Goal: Task Accomplishment & Management: Manage account settings

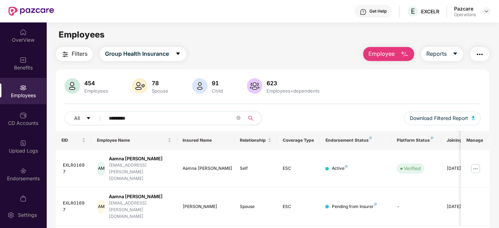
scroll to position [14, 0]
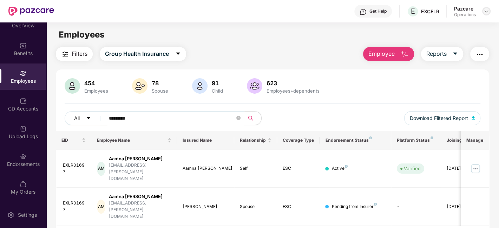
click at [484, 13] on img at bounding box center [486, 11] width 6 height 6
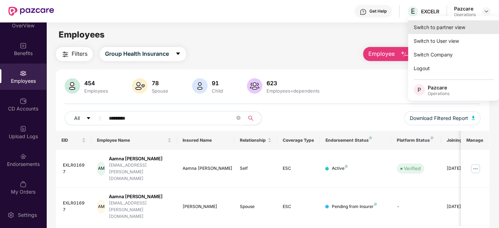
click at [435, 29] on div "Switch to partner view" at bounding box center [453, 27] width 91 height 14
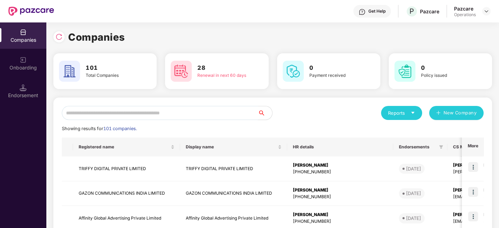
click at [193, 116] on input "text" at bounding box center [160, 113] width 196 height 14
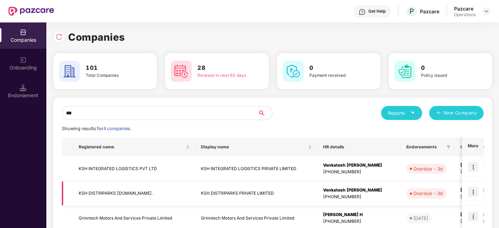
type input "***"
click at [115, 190] on td "KSH DISTRIPARKS [DOMAIN_NAME]." at bounding box center [134, 194] width 122 height 25
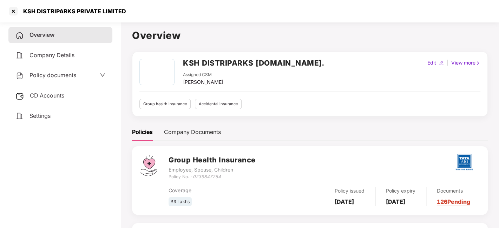
click at [58, 78] on span "Policy documents" at bounding box center [52, 75] width 47 height 7
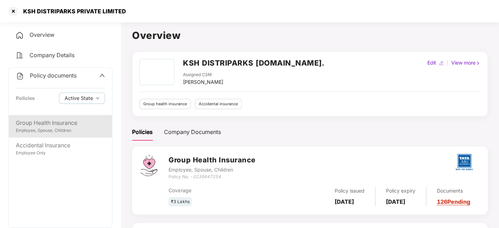
click at [56, 120] on div "Group Health Insurance" at bounding box center [60, 123] width 89 height 9
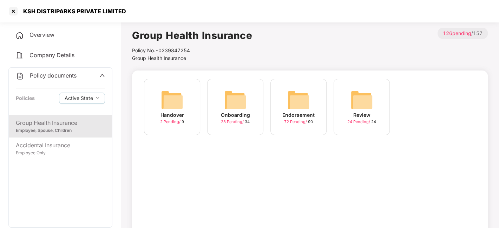
click at [305, 95] on img at bounding box center [298, 100] width 22 height 22
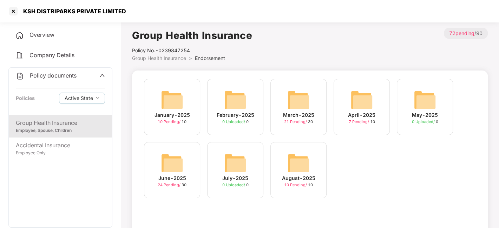
scroll to position [44, 0]
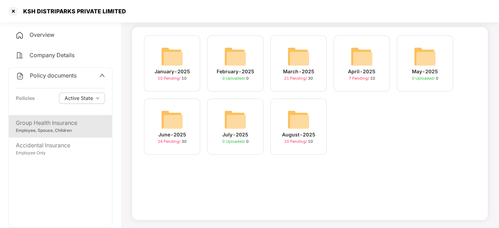
click at [299, 121] on img at bounding box center [298, 119] width 22 height 22
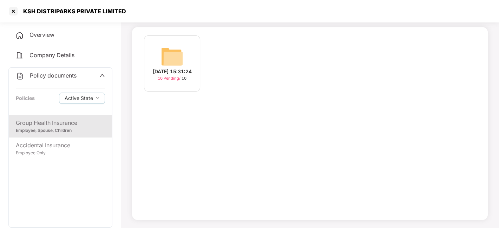
click at [173, 53] on img at bounding box center [172, 56] width 22 height 22
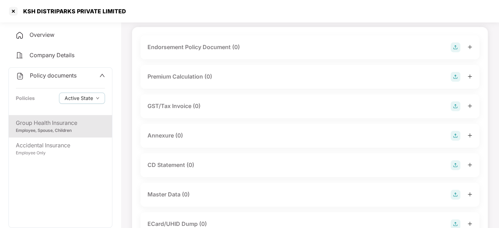
click at [454, 47] on img at bounding box center [455, 47] width 10 height 10
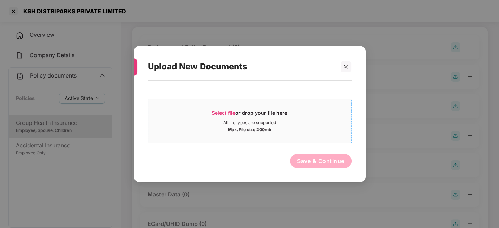
click at [306, 113] on div "Select file or drop your file here" at bounding box center [249, 115] width 203 height 11
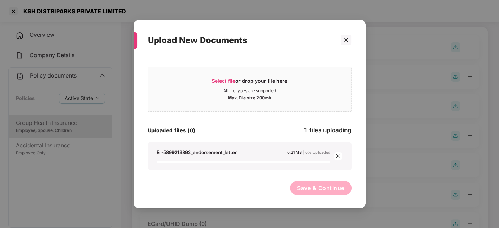
scroll to position [0, 0]
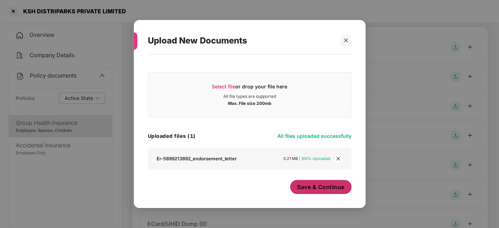
click at [312, 186] on span "Save & Continue" at bounding box center [320, 187] width 47 height 8
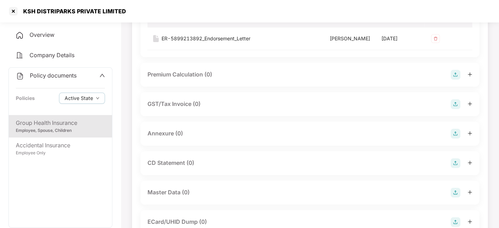
scroll to position [139, 0]
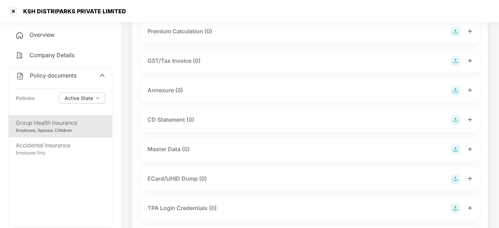
click at [456, 92] on img at bounding box center [455, 91] width 10 height 10
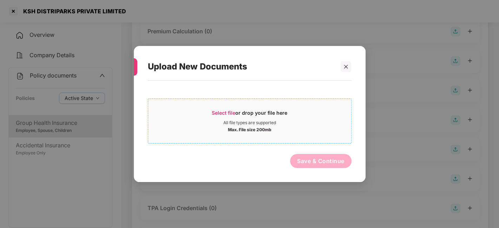
click at [291, 114] on div "Select file or drop your file here" at bounding box center [249, 115] width 203 height 11
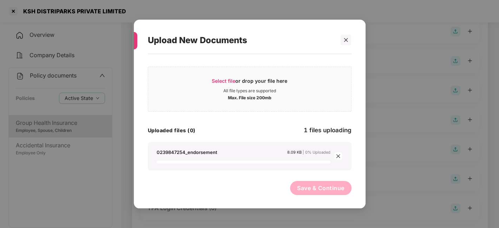
scroll to position [0, 0]
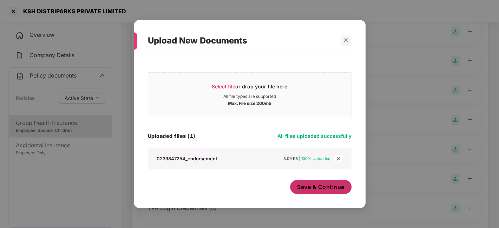
click at [298, 180] on button "Save & Continue" at bounding box center [320, 187] width 61 height 14
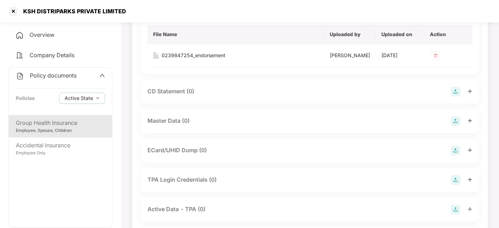
scroll to position [275, 0]
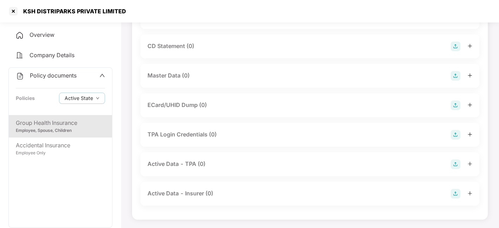
click at [454, 75] on img at bounding box center [455, 76] width 10 height 10
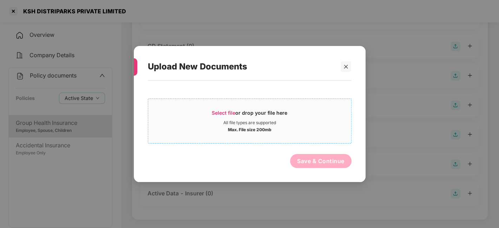
click at [310, 117] on div "Select file or drop your file here" at bounding box center [249, 115] width 203 height 11
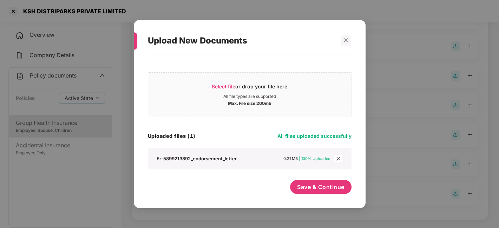
scroll to position [0, 0]
click at [309, 186] on span "Save & Continue" at bounding box center [320, 187] width 47 height 8
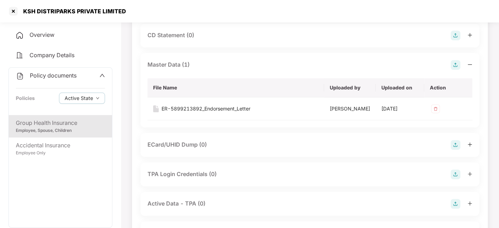
scroll to position [265, 0]
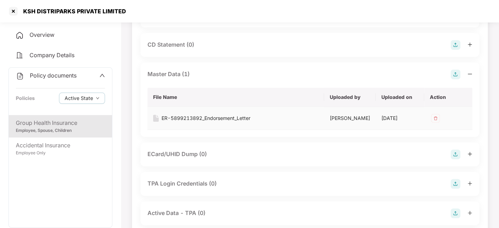
click at [434, 124] on img at bounding box center [435, 118] width 11 height 11
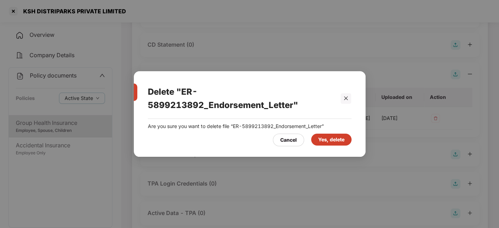
click at [337, 142] on div "Yes, delete" at bounding box center [331, 140] width 26 height 8
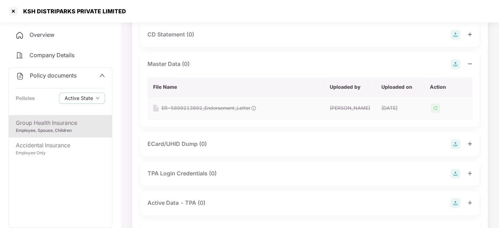
scroll to position [277, 0]
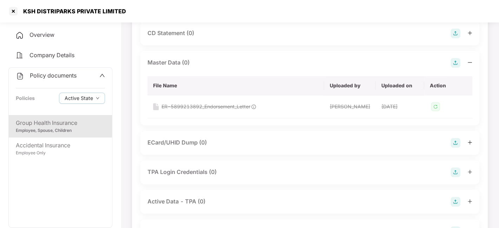
click at [456, 68] on img at bounding box center [455, 63] width 10 height 10
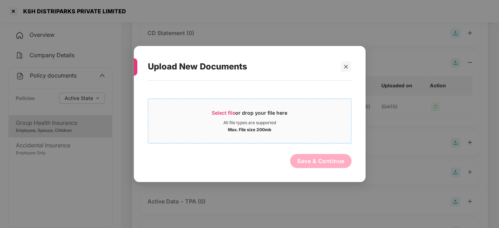
click at [301, 112] on div "Select file or drop your file here" at bounding box center [249, 115] width 203 height 11
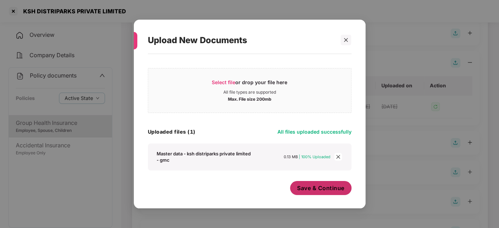
scroll to position [4, 0]
click at [305, 187] on span "Save & Continue" at bounding box center [320, 188] width 47 height 8
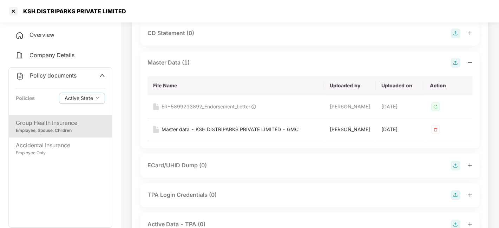
click at [54, 75] on span "Policy documents" at bounding box center [53, 75] width 47 height 7
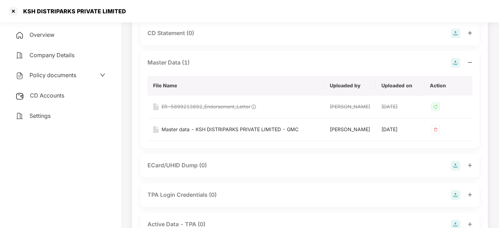
click at [58, 69] on div "Policy documents" at bounding box center [60, 75] width 104 height 16
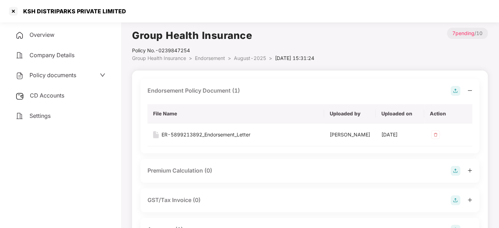
click at [246, 58] on span "August-2025" at bounding box center [250, 58] width 32 height 6
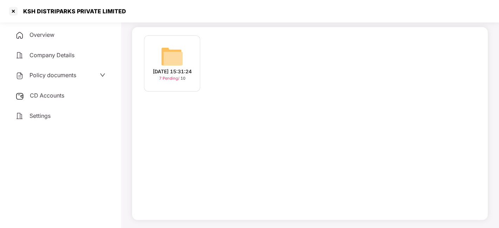
click at [45, 95] on span "CD Accounts" at bounding box center [47, 95] width 34 height 7
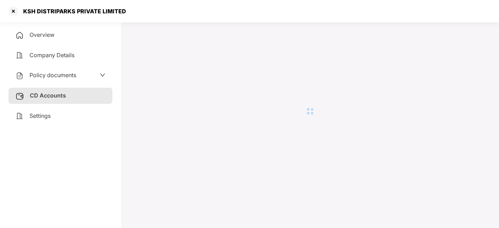
scroll to position [19, 0]
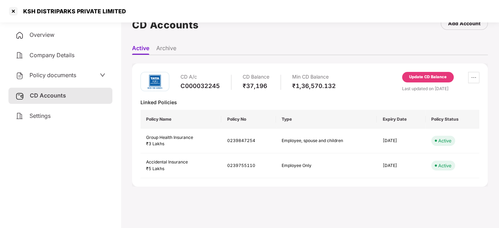
click at [428, 78] on div "Update CD Balance" at bounding box center [428, 77] width 38 height 6
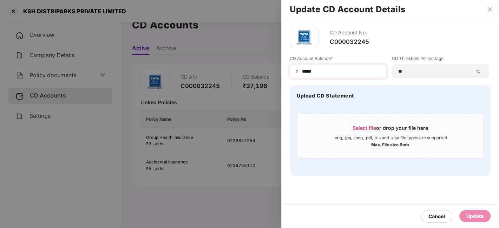
click at [339, 75] on div "₹ *****" at bounding box center [338, 71] width 97 height 14
click at [329, 74] on input "*****" at bounding box center [340, 71] width 79 height 7
type input "*"
type input "*****"
click at [471, 217] on div "Update" at bounding box center [474, 216] width 17 height 8
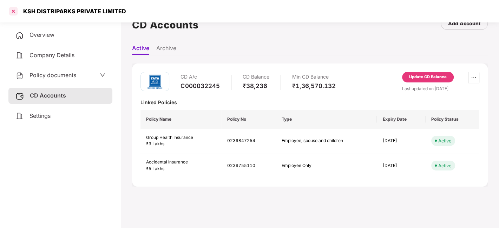
click at [14, 14] on div at bounding box center [13, 11] width 11 height 11
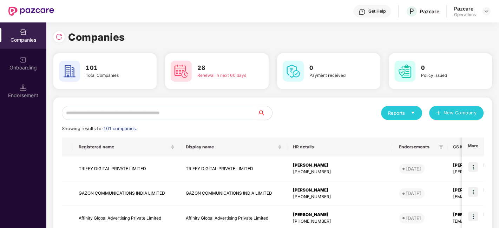
scroll to position [0, 0]
click at [123, 112] on input "text" at bounding box center [160, 113] width 196 height 14
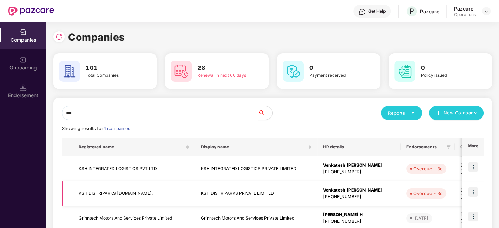
type input "***"
click at [476, 190] on img at bounding box center [473, 192] width 10 height 10
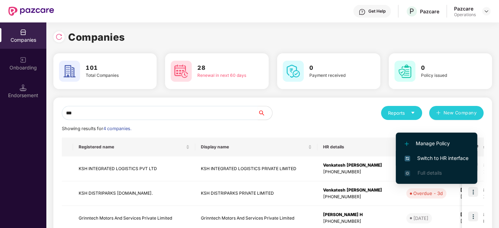
click at [428, 156] on span "Switch to HR interface" at bounding box center [436, 158] width 64 height 8
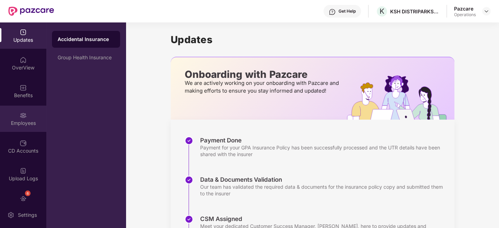
click at [11, 123] on div "Employees" at bounding box center [23, 123] width 46 height 7
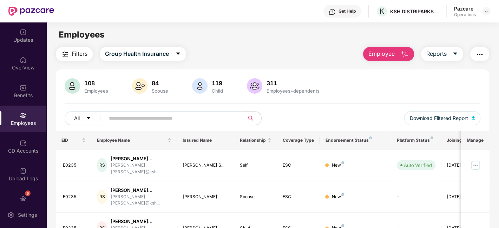
paste input "*****"
click at [173, 116] on input "text" at bounding box center [172, 118] width 126 height 11
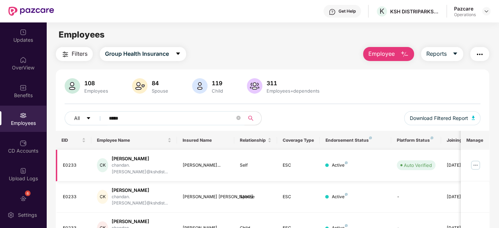
scroll to position [23, 0]
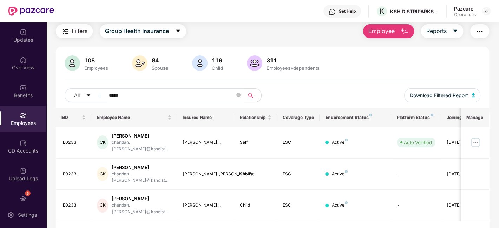
click at [117, 95] on input "*****" at bounding box center [172, 95] width 126 height 11
paste input "text"
click at [117, 95] on input "*****" at bounding box center [172, 95] width 126 height 11
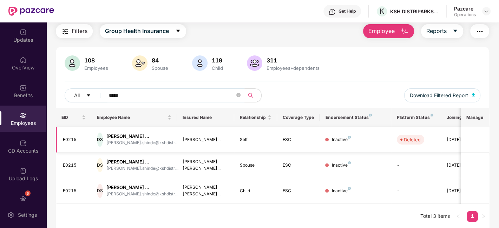
type input "*****"
click at [484, 14] on div at bounding box center [486, 11] width 8 height 8
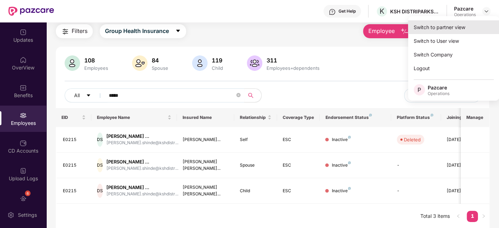
click at [437, 30] on div "Switch to partner view" at bounding box center [453, 27] width 91 height 14
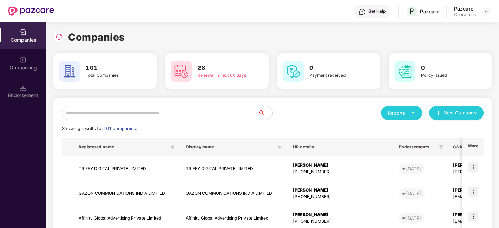
click at [192, 113] on input "text" at bounding box center [160, 113] width 196 height 14
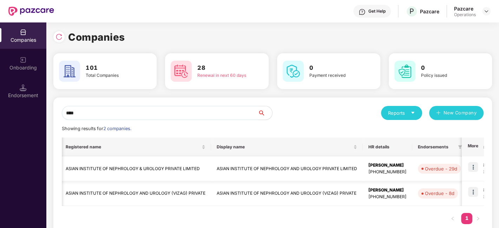
scroll to position [0, 0]
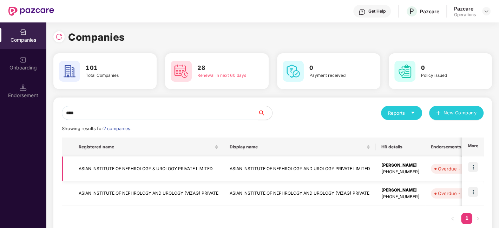
type input "****"
click at [136, 167] on td "ASIAN INSTITUTE OF NEPHROLOGY & UROLOGY PRIVATE LIMITED" at bounding box center [148, 169] width 151 height 25
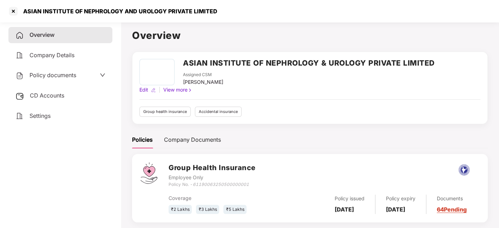
click at [58, 76] on span "Policy documents" at bounding box center [52, 75] width 47 height 7
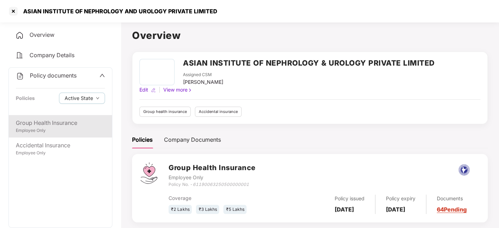
click at [47, 125] on div "Group Health Insurance" at bounding box center [60, 123] width 89 height 9
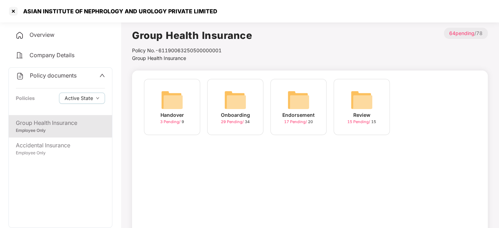
click at [291, 95] on img at bounding box center [298, 100] width 22 height 22
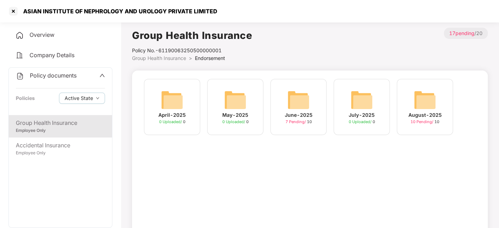
click at [415, 98] on img at bounding box center [425, 100] width 22 height 22
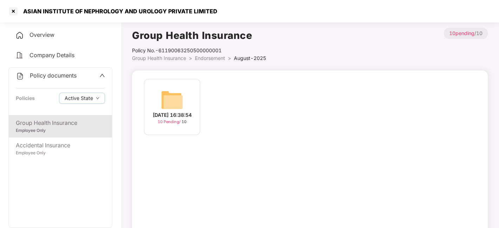
click at [169, 90] on img at bounding box center [172, 100] width 22 height 22
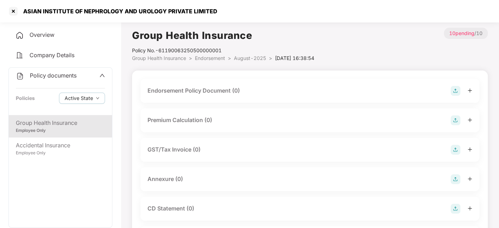
click at [456, 89] on img at bounding box center [455, 91] width 10 height 10
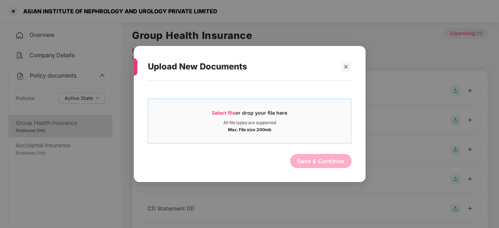
click at [272, 125] on div "All file types are supported" at bounding box center [249, 123] width 53 height 6
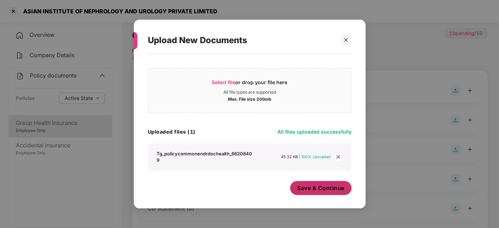
scroll to position [4, 0]
click at [313, 187] on span "Save & Continue" at bounding box center [320, 188] width 47 height 8
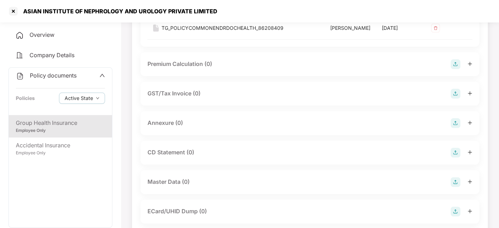
scroll to position [107, 0]
click at [455, 126] on img at bounding box center [455, 123] width 10 height 10
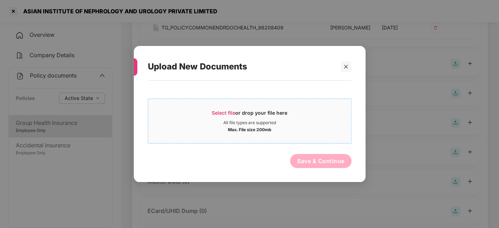
click at [311, 126] on div "Max. File size 200mb" at bounding box center [249, 129] width 203 height 7
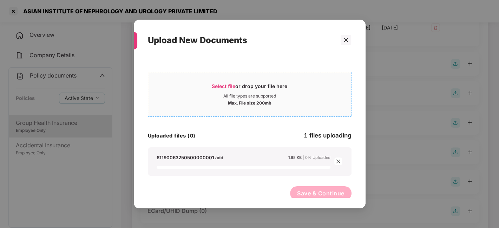
click at [220, 104] on div "Max. File size 200mb" at bounding box center [249, 102] width 203 height 7
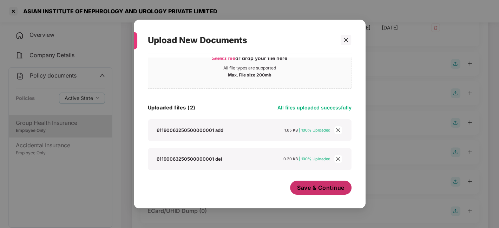
scroll to position [28, 0]
click at [296, 183] on button "Save & Continue" at bounding box center [320, 188] width 61 height 14
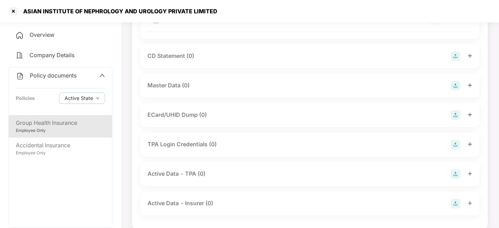
scroll to position [282, 0]
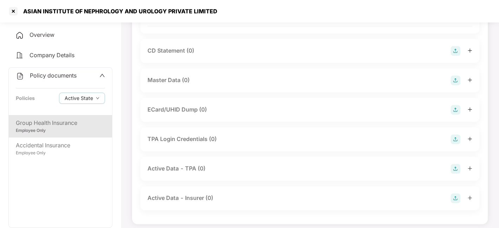
click at [455, 85] on img at bounding box center [455, 80] width 10 height 10
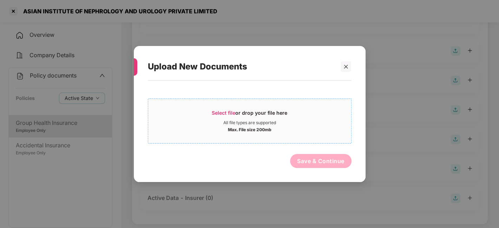
click at [303, 137] on span "Select file or drop your file here All file types are supported Max. File size …" at bounding box center [249, 121] width 203 height 34
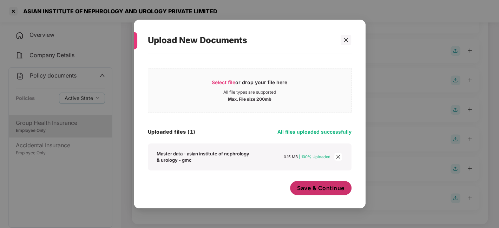
scroll to position [4, 0]
click at [318, 183] on button "Save & Continue" at bounding box center [320, 188] width 61 height 14
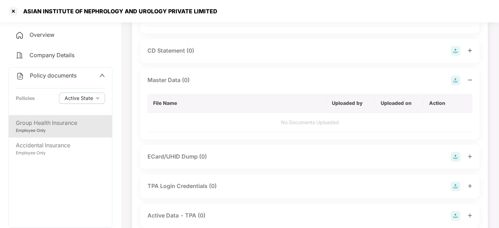
scroll to position [0, 0]
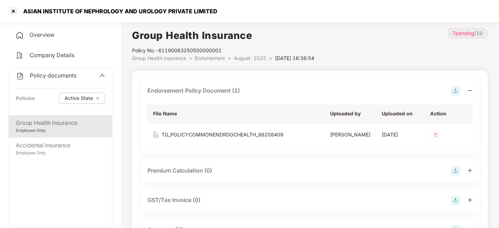
click at [245, 54] on li "August-2025 >" at bounding box center [254, 58] width 41 height 8
click at [246, 57] on span "August-2025" at bounding box center [250, 58] width 32 height 6
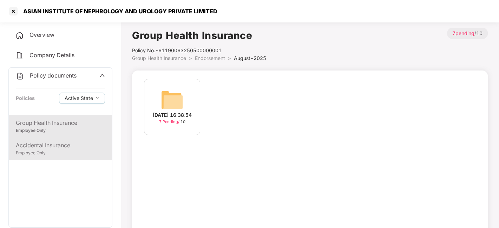
click at [61, 142] on div "Accidental Insurance" at bounding box center [60, 145] width 89 height 9
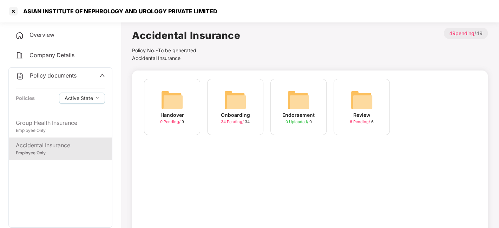
click at [46, 77] on span "Policy documents" at bounding box center [53, 75] width 47 height 7
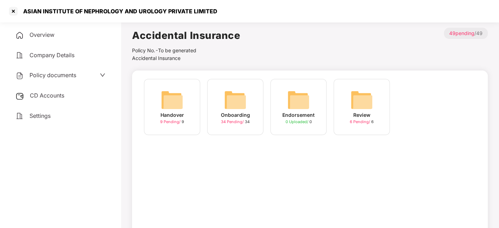
click at [54, 92] on span "CD Accounts" at bounding box center [47, 95] width 34 height 7
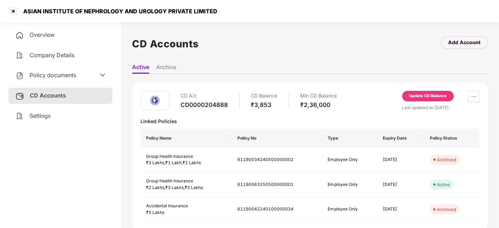
click at [424, 97] on div "Update CD Balance" at bounding box center [428, 96] width 38 height 6
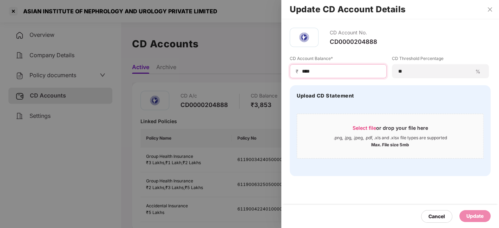
click at [336, 73] on input "****" at bounding box center [340, 71] width 79 height 7
type input "*"
type input "****"
click at [476, 217] on div "Update" at bounding box center [474, 216] width 17 height 8
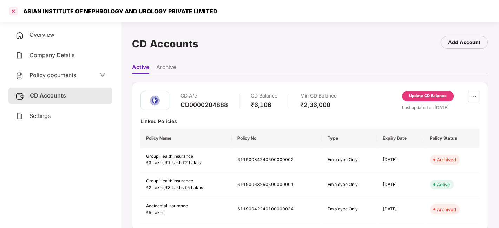
click at [12, 11] on div at bounding box center [13, 11] width 11 height 11
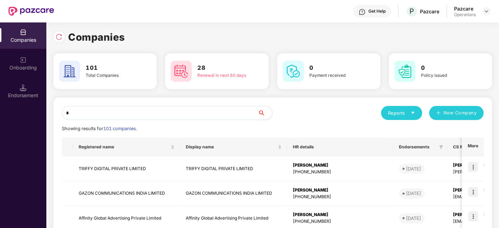
click at [117, 115] on input "*" at bounding box center [160, 113] width 196 height 14
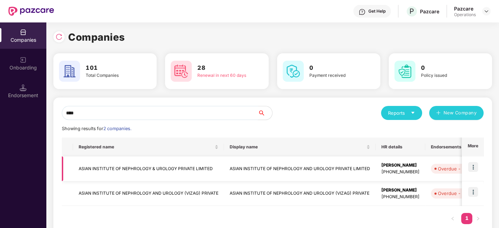
type input "****"
click at [117, 167] on td "ASIAN INSTITUTE OF NEPHROLOGY & UROLOGY PRIVATE LIMITED" at bounding box center [148, 169] width 151 height 25
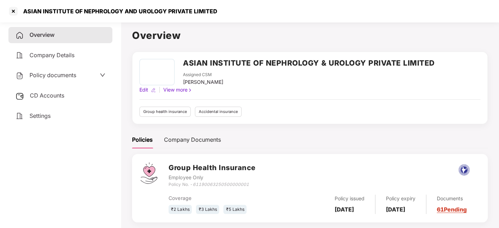
click at [56, 71] on div "Policy documents" at bounding box center [45, 75] width 61 height 9
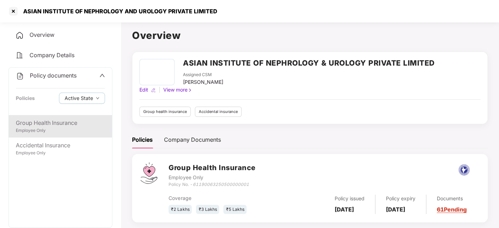
click at [65, 123] on div "Group Health Insurance" at bounding box center [60, 123] width 89 height 9
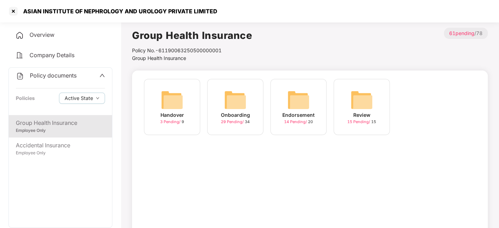
click at [293, 99] on img at bounding box center [298, 100] width 22 height 22
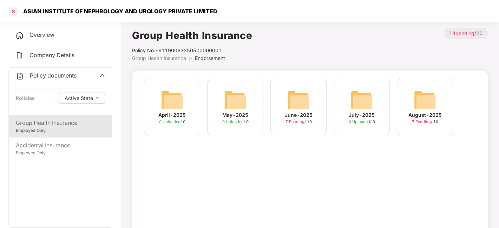
click at [10, 9] on div at bounding box center [13, 11] width 11 height 11
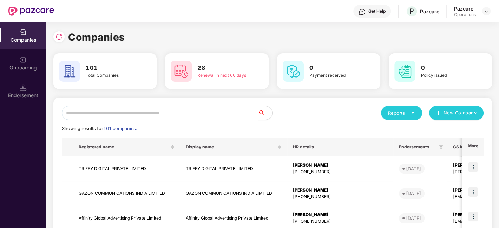
click at [166, 116] on input "text" at bounding box center [160, 113] width 196 height 14
click at [97, 119] on input "text" at bounding box center [160, 113] width 196 height 14
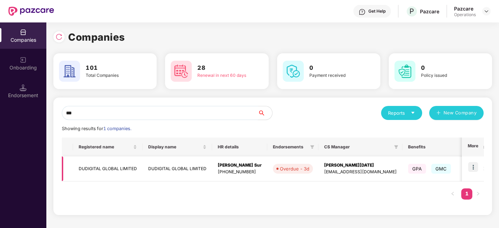
type input "***"
click at [472, 167] on img at bounding box center [473, 167] width 10 height 10
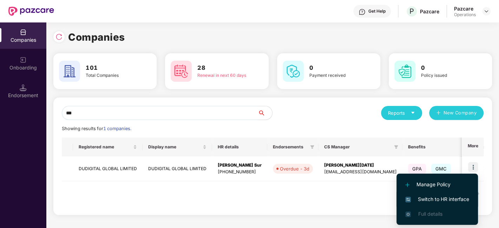
click at [451, 198] on span "Switch to HR interface" at bounding box center [437, 200] width 64 height 8
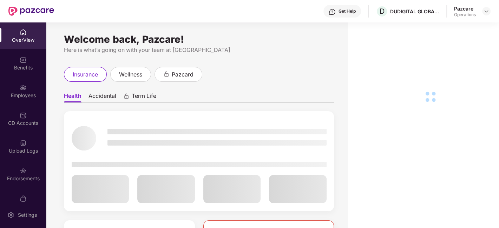
scroll to position [14, 0]
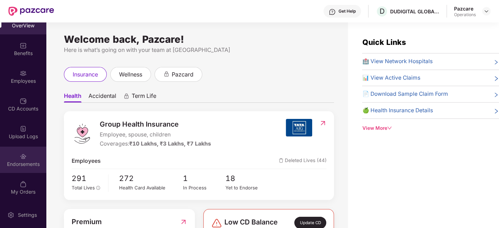
click at [20, 157] on img at bounding box center [23, 156] width 7 height 7
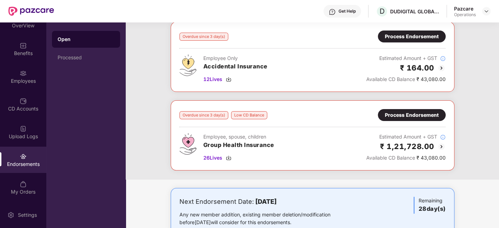
scroll to position [40, 0]
click at [403, 109] on div "Process Endorsement" at bounding box center [412, 115] width 68 height 12
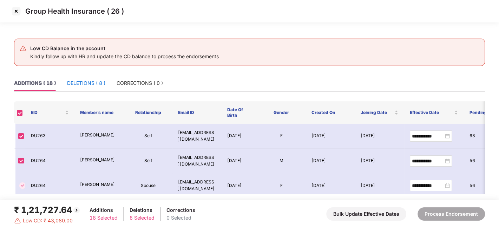
click at [86, 86] on div "DELETIONS ( 8 )" at bounding box center [86, 83] width 38 height 8
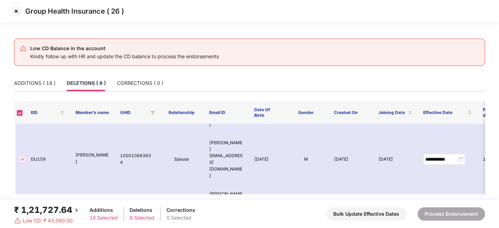
scroll to position [0, 0]
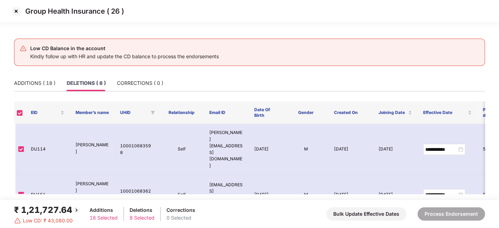
click at [15, 8] on img at bounding box center [16, 11] width 11 height 11
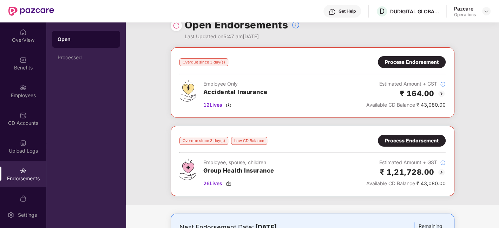
scroll to position [13, 0]
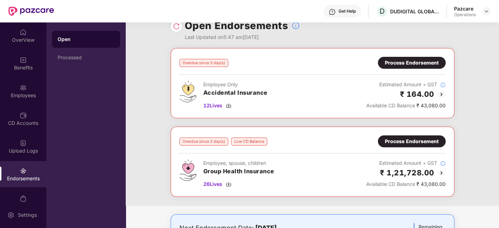
click at [441, 171] on img at bounding box center [441, 173] width 8 height 8
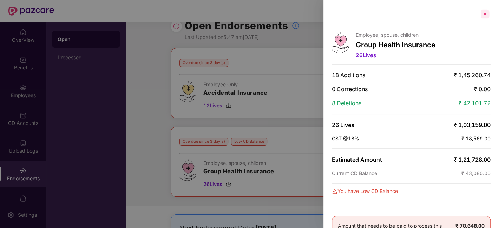
click at [484, 15] on div at bounding box center [484, 13] width 11 height 11
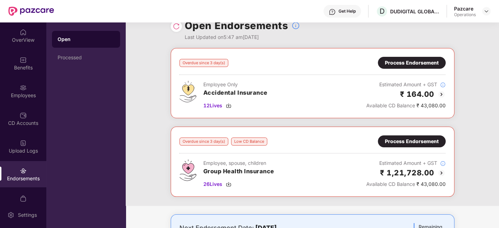
click at [440, 172] on img at bounding box center [441, 173] width 8 height 8
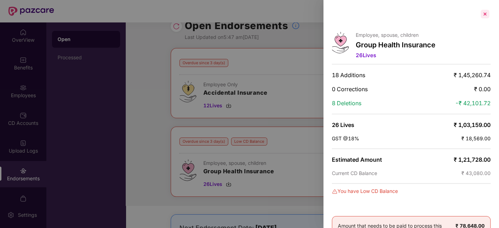
click at [484, 17] on div at bounding box center [484, 13] width 11 height 11
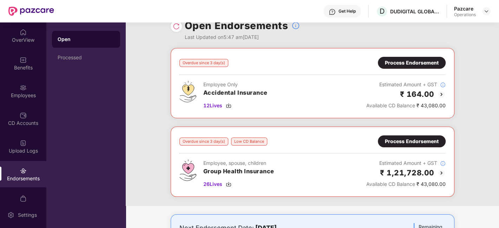
click at [409, 139] on div "Process Endorsement" at bounding box center [412, 142] width 54 height 8
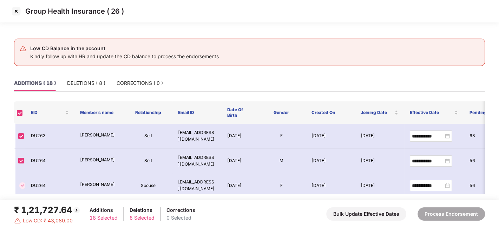
click at [16, 11] on img at bounding box center [16, 11] width 11 height 11
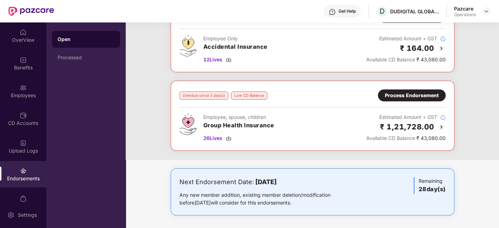
scroll to position [31, 0]
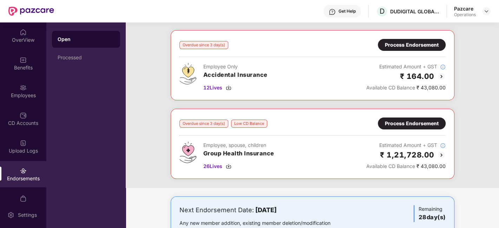
click at [442, 153] on img at bounding box center [441, 155] width 8 height 8
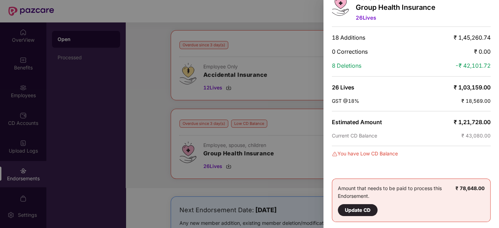
scroll to position [0, 0]
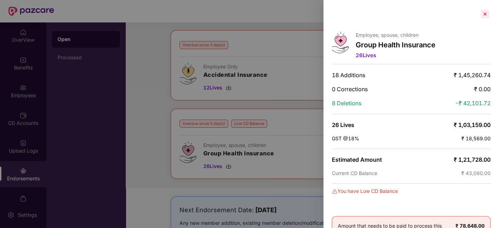
click at [483, 13] on div at bounding box center [484, 13] width 11 height 11
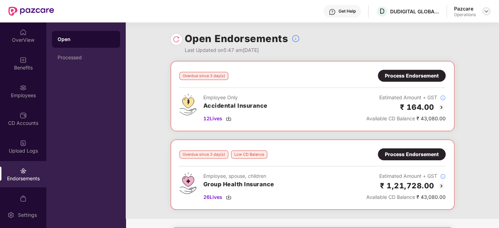
click at [485, 11] on img at bounding box center [486, 11] width 6 height 6
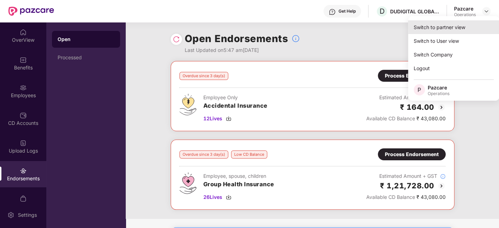
click at [437, 29] on div "Switch to partner view" at bounding box center [453, 27] width 91 height 14
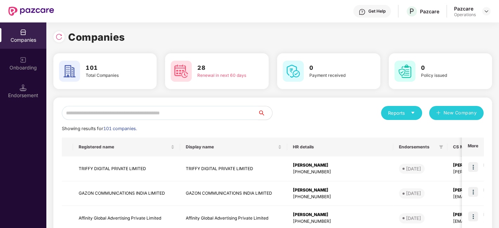
click at [182, 116] on input "text" at bounding box center [160, 113] width 196 height 14
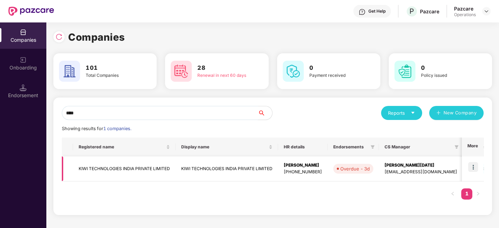
type input "****"
click at [474, 167] on img at bounding box center [473, 167] width 10 height 10
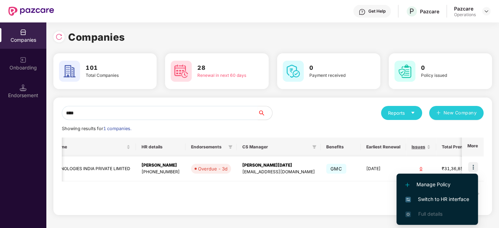
scroll to position [0, 143]
click at [431, 196] on span "Switch to HR interface" at bounding box center [437, 200] width 64 height 8
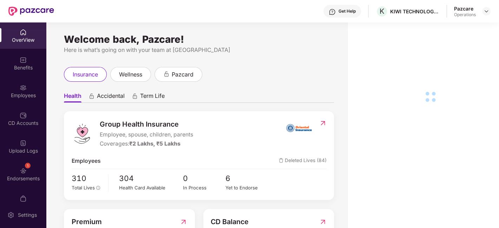
scroll to position [14, 0]
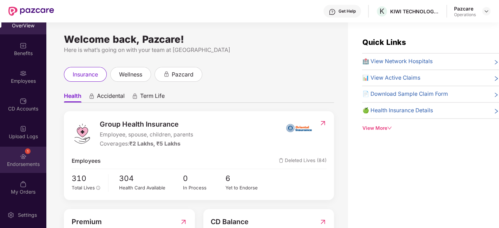
click at [16, 154] on div "1 Endorsements" at bounding box center [23, 160] width 46 height 26
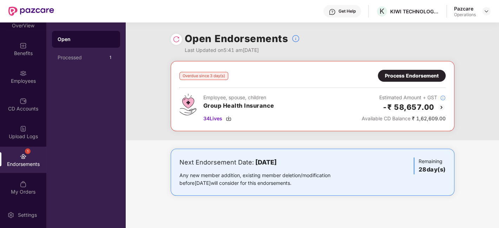
click at [408, 68] on div "Overdue since 3 day(s) Process Endorsement Employee, spouse, children Group Hea…" at bounding box center [313, 96] width 284 height 70
click at [410, 74] on div "Process Endorsement" at bounding box center [412, 76] width 54 height 8
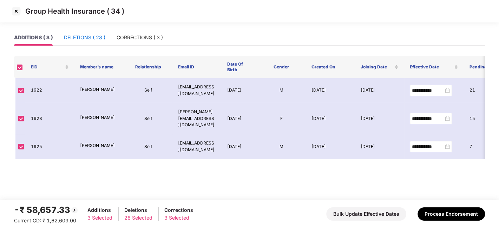
click at [78, 36] on div "DELETIONS ( 28 )" at bounding box center [84, 38] width 41 height 8
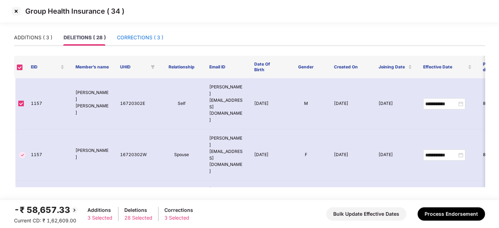
click at [131, 36] on div "CORRECTIONS ( 3 )" at bounding box center [140, 38] width 46 height 8
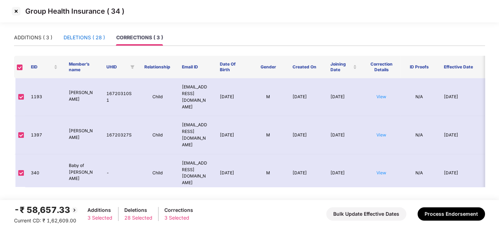
click at [88, 38] on div "DELETIONS ( 28 )" at bounding box center [84, 38] width 41 height 8
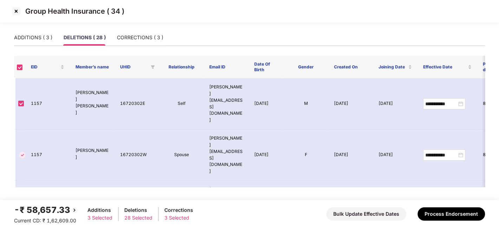
click at [15, 10] on img at bounding box center [16, 11] width 11 height 11
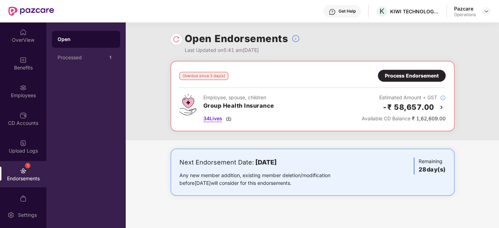
click at [213, 121] on span "34 Lives" at bounding box center [212, 119] width 19 height 8
click at [404, 80] on div "Process Endorsement" at bounding box center [412, 76] width 68 height 12
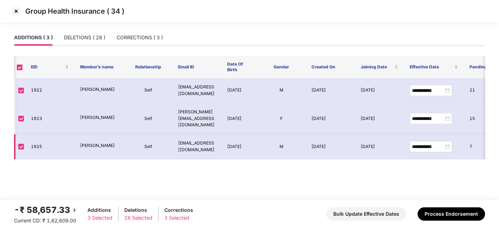
scroll to position [0, 40]
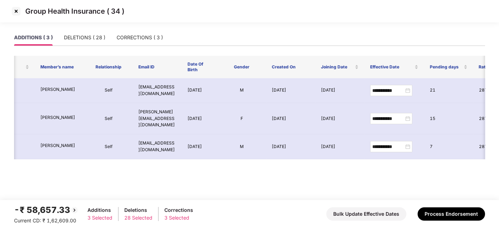
click at [78, 28] on div "Group Health Insurance ( 34 )" at bounding box center [249, 14] width 499 height 29
click at [81, 34] on div "DELETIONS ( 28 )" at bounding box center [84, 38] width 41 height 8
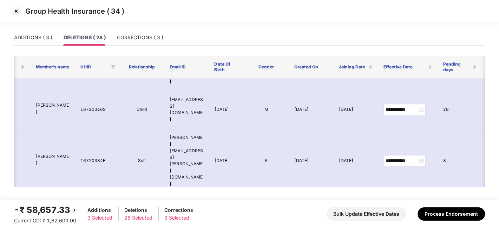
scroll to position [595, 40]
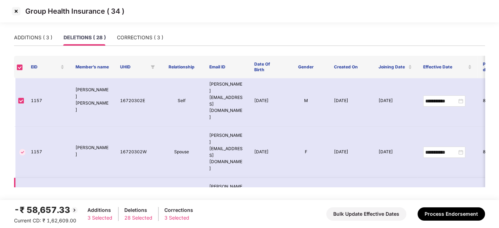
scroll to position [0, 0]
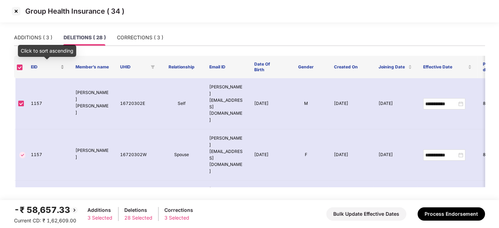
click at [62, 65] on div "EID" at bounding box center [47, 67] width 33 height 7
click at [62, 70] on div "EID" at bounding box center [47, 67] width 33 height 7
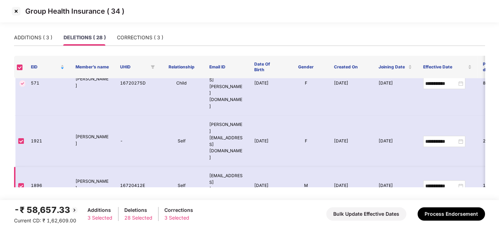
scroll to position [310, 0]
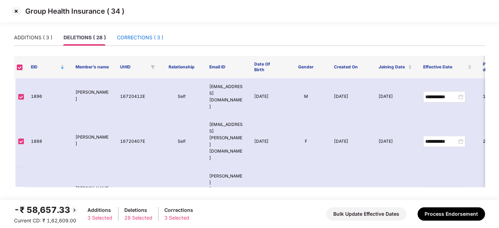
click at [140, 38] on div "CORRECTIONS ( 3 )" at bounding box center [140, 38] width 46 height 8
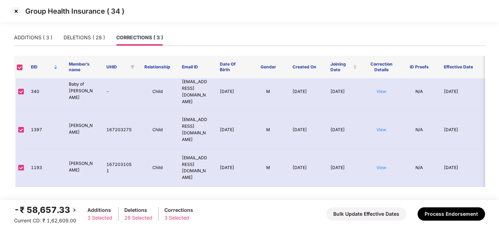
scroll to position [0, 0]
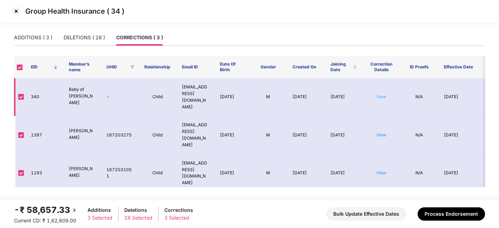
click at [380, 95] on link "View" at bounding box center [381, 96] width 10 height 5
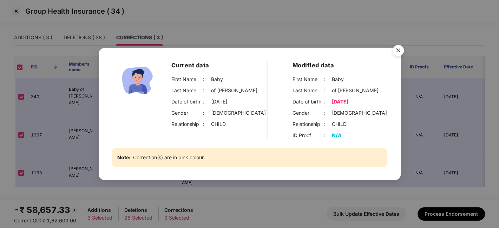
click at [397, 50] on img "Close" at bounding box center [398, 52] width 20 height 20
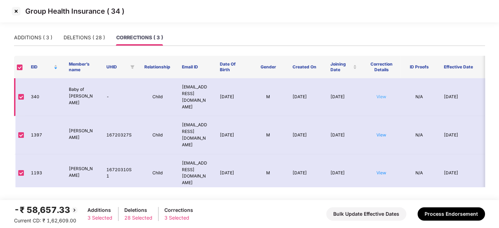
click at [379, 94] on link "View" at bounding box center [381, 96] width 10 height 5
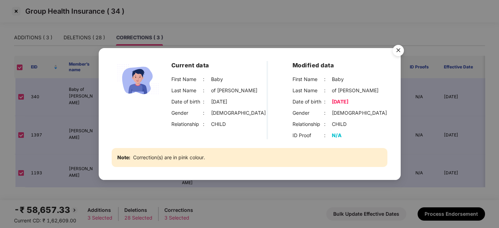
click at [397, 50] on img "Close" at bounding box center [398, 52] width 20 height 20
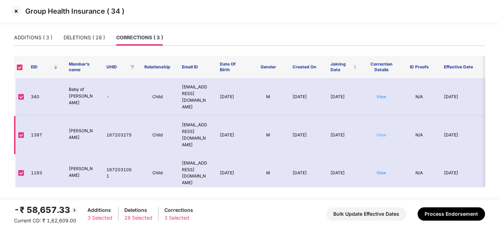
click at [382, 132] on link "View" at bounding box center [381, 134] width 10 height 5
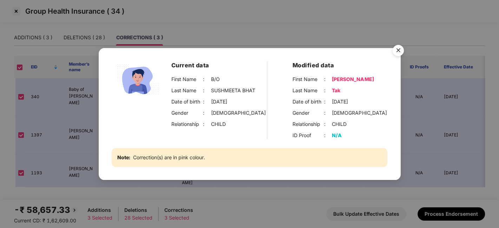
click at [401, 51] on img "Close" at bounding box center [398, 52] width 20 height 20
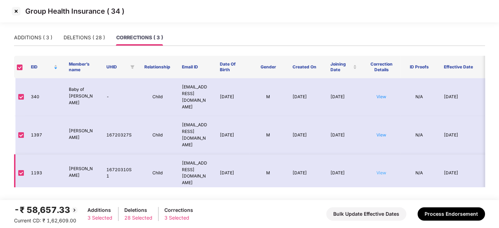
click at [381, 170] on link "View" at bounding box center [381, 172] width 10 height 5
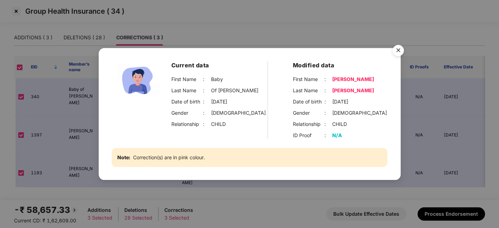
click at [400, 47] on img "Close" at bounding box center [398, 52] width 20 height 20
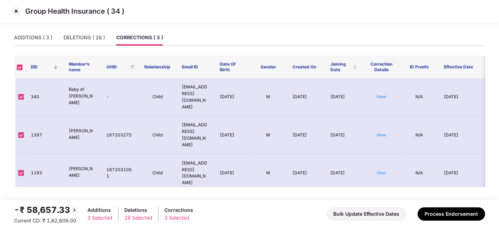
click at [17, 11] on img at bounding box center [16, 11] width 11 height 11
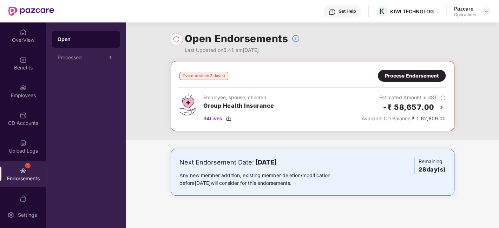
click at [414, 72] on div "Process Endorsement" at bounding box center [412, 76] width 54 height 8
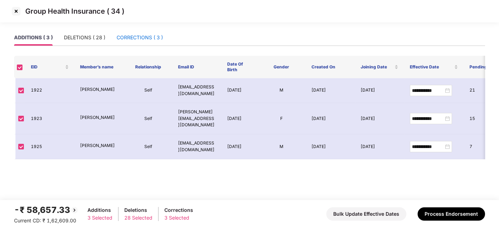
click at [140, 36] on div "CORRECTIONS ( 3 )" at bounding box center [140, 38] width 46 height 8
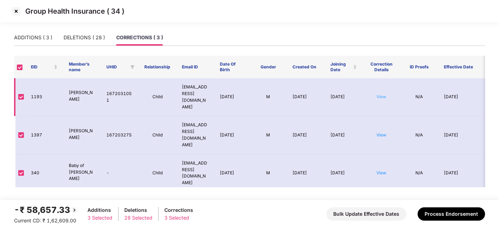
click at [382, 94] on link "View" at bounding box center [381, 96] width 10 height 5
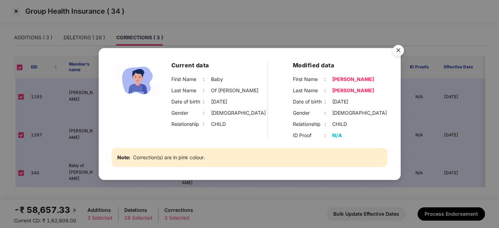
click at [400, 51] on img "Close" at bounding box center [398, 52] width 20 height 20
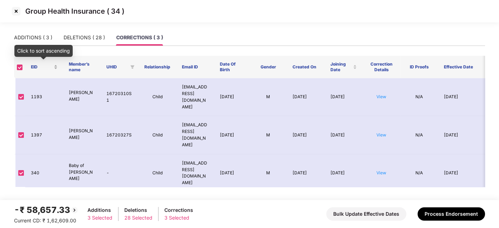
click at [55, 66] on div "EID" at bounding box center [44, 67] width 27 height 7
click at [56, 70] on div "EID" at bounding box center [44, 67] width 27 height 7
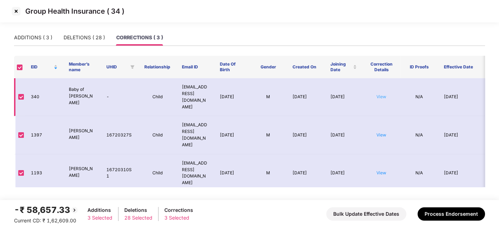
click at [380, 94] on link "View" at bounding box center [381, 96] width 10 height 5
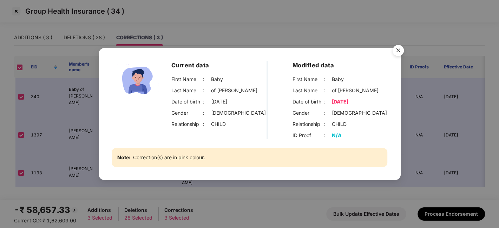
click at [397, 50] on img "Close" at bounding box center [398, 52] width 20 height 20
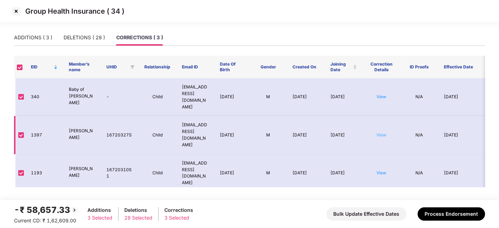
click at [382, 132] on link "View" at bounding box center [381, 134] width 10 height 5
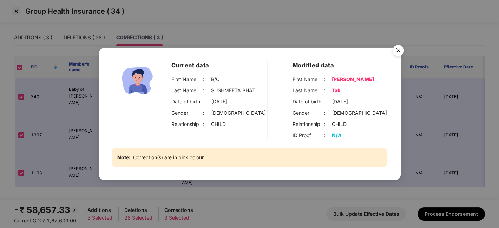
click at [401, 47] on img "Close" at bounding box center [398, 52] width 20 height 20
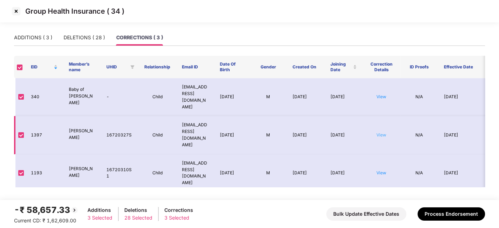
click at [382, 132] on link "View" at bounding box center [381, 134] width 10 height 5
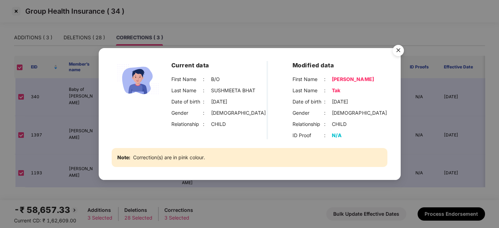
click at [397, 53] on img "Close" at bounding box center [398, 52] width 20 height 20
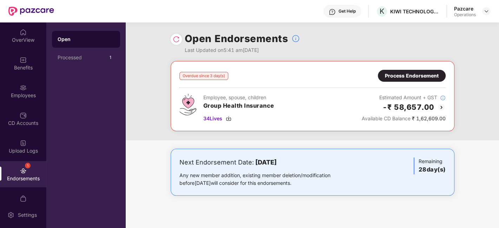
click at [411, 79] on div "Process Endorsement" at bounding box center [412, 76] width 54 height 8
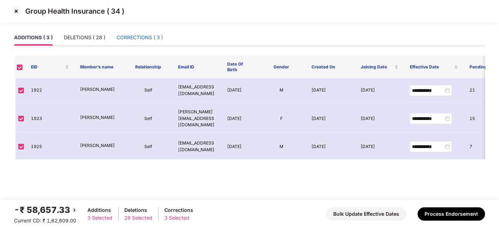
click at [132, 40] on div "CORRECTIONS ( 3 )" at bounding box center [140, 38] width 46 height 8
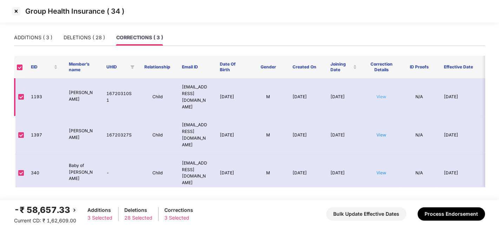
click at [382, 94] on link "View" at bounding box center [381, 96] width 10 height 5
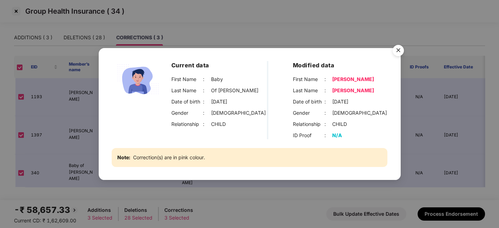
click at [395, 52] on img "Close" at bounding box center [398, 52] width 20 height 20
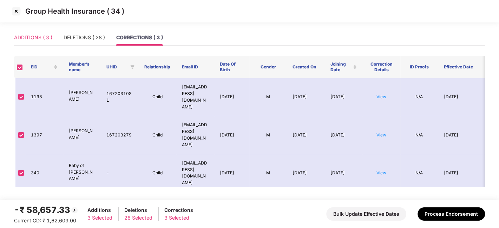
click at [32, 42] on div "ADDITIONS ( 3 )" at bounding box center [33, 37] width 38 height 16
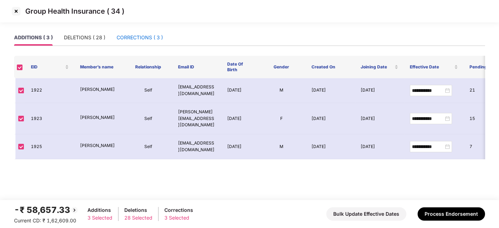
click at [141, 37] on div "CORRECTIONS ( 3 )" at bounding box center [140, 38] width 46 height 8
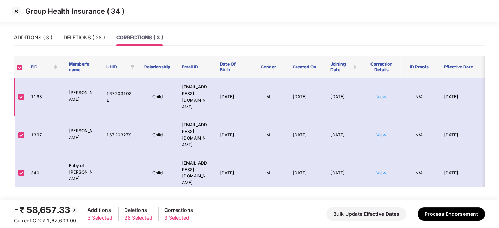
click at [380, 94] on link "View" at bounding box center [381, 96] width 10 height 5
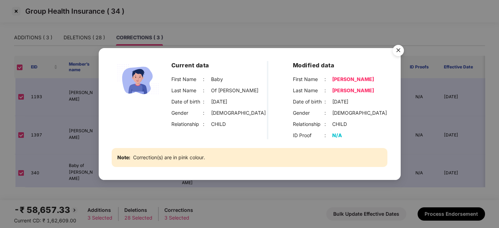
click at [397, 52] on img "Close" at bounding box center [398, 52] width 20 height 20
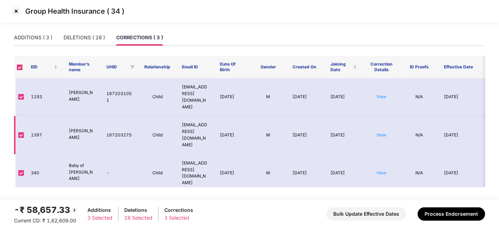
click at [384, 129] on td "View" at bounding box center [381, 135] width 38 height 38
click at [382, 132] on link "View" at bounding box center [381, 134] width 10 height 5
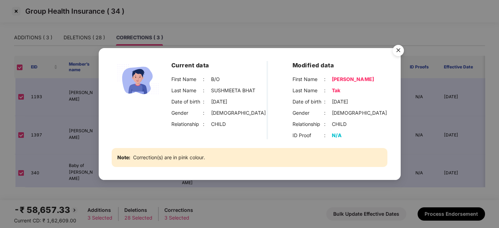
click at [401, 53] on img "Close" at bounding box center [398, 52] width 20 height 20
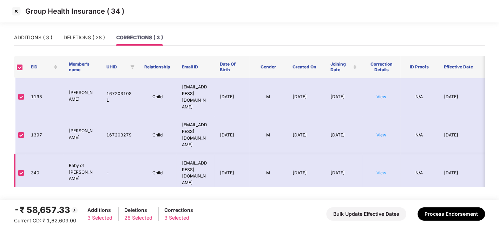
click at [382, 170] on link "View" at bounding box center [381, 172] width 10 height 5
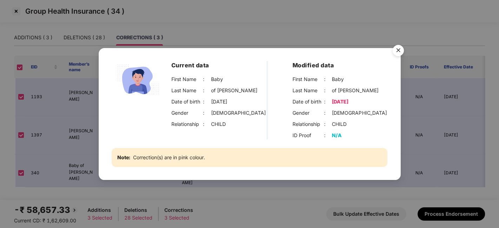
click at [396, 51] on img "Close" at bounding box center [398, 52] width 20 height 20
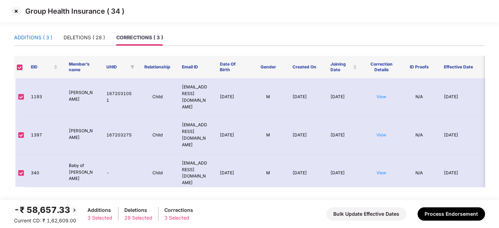
click at [32, 39] on div "ADDITIONS ( 3 )" at bounding box center [33, 38] width 38 height 8
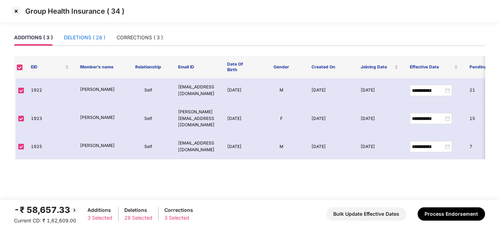
click at [80, 39] on div "DELETIONS ( 28 )" at bounding box center [84, 38] width 41 height 8
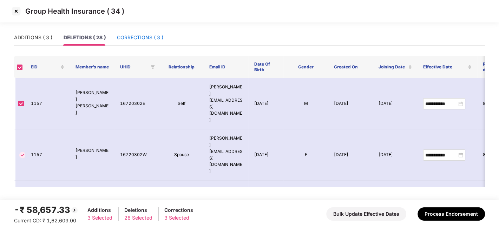
click at [132, 34] on div "CORRECTIONS ( 3 )" at bounding box center [140, 38] width 46 height 8
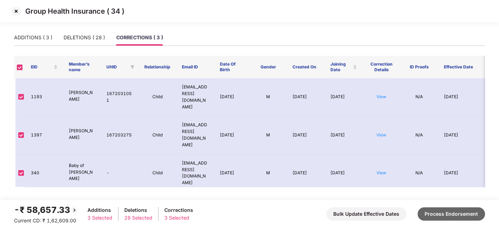
click at [440, 215] on button "Process Endorsement" at bounding box center [450, 214] width 67 height 13
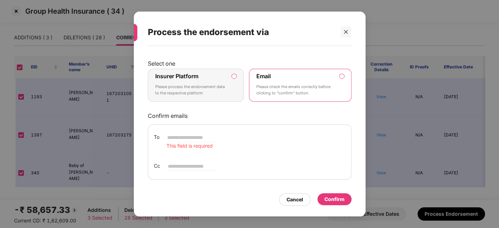
click at [204, 85] on p "Please process the endorsement data to the respective platform" at bounding box center [191, 90] width 72 height 12
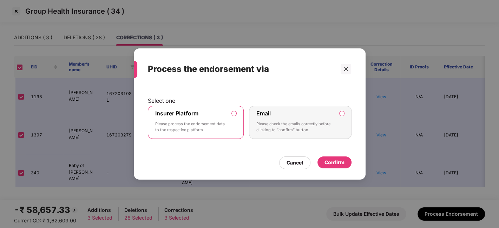
click at [345, 166] on div "Confirm" at bounding box center [334, 163] width 34 height 12
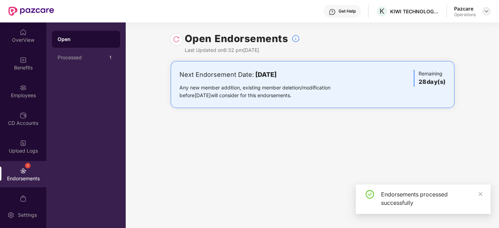
click at [484, 14] on img at bounding box center [486, 11] width 6 height 6
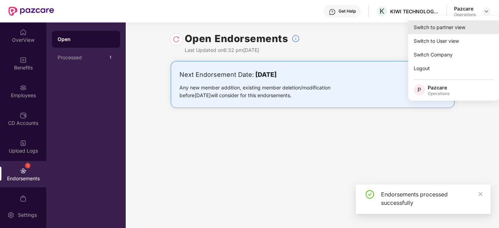
click at [441, 23] on div "Switch to partner view" at bounding box center [453, 27] width 91 height 14
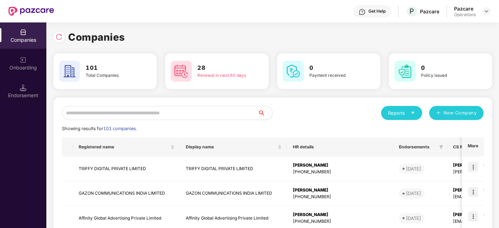
click at [113, 111] on input "text" at bounding box center [160, 113] width 196 height 14
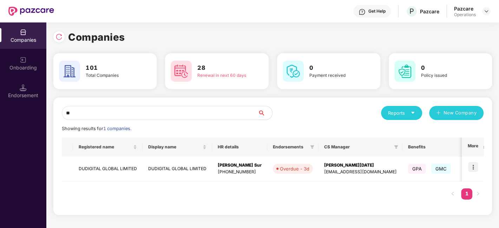
type input "*"
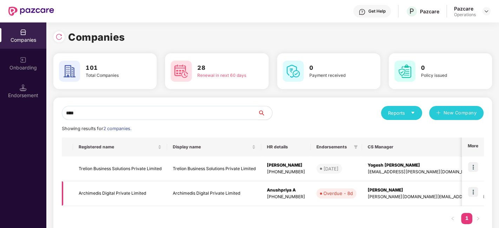
scroll to position [0, 65]
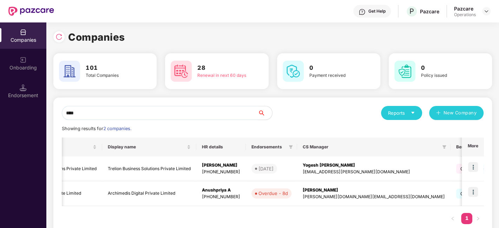
type input "****"
click at [475, 191] on img at bounding box center [473, 192] width 10 height 10
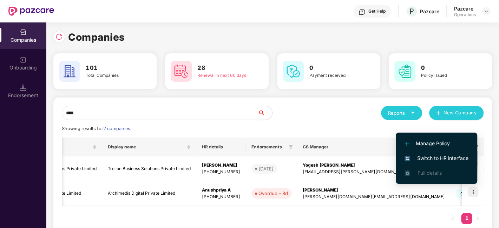
click at [429, 156] on span "Switch to HR interface" at bounding box center [436, 158] width 64 height 8
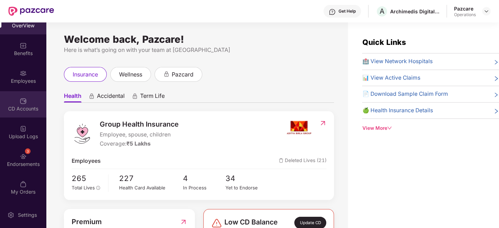
scroll to position [22, 0]
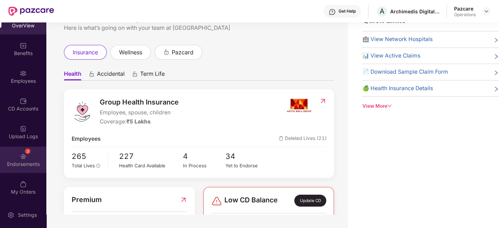
click at [16, 156] on div "3 Endorsements" at bounding box center [23, 160] width 46 height 26
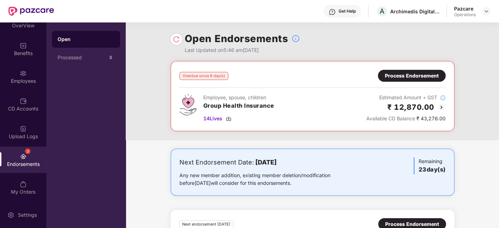
click at [404, 77] on div "Process Endorsement" at bounding box center [412, 76] width 54 height 8
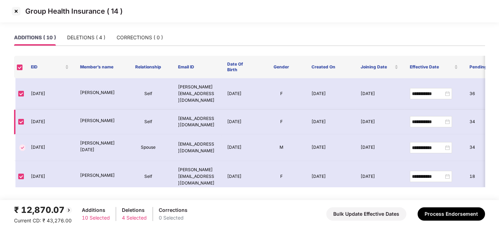
scroll to position [147, 0]
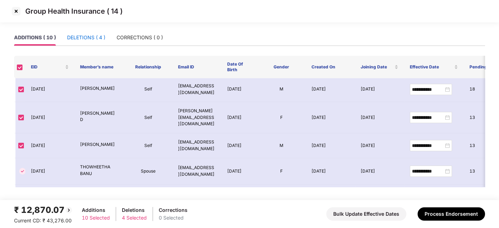
click at [76, 38] on div "DELETIONS ( 4 )" at bounding box center [86, 38] width 38 height 8
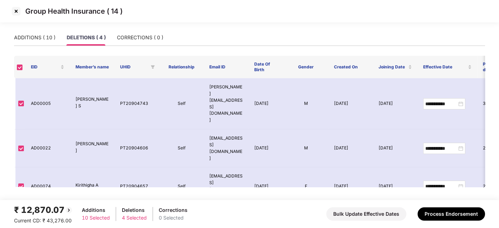
click at [18, 12] on img at bounding box center [16, 11] width 11 height 11
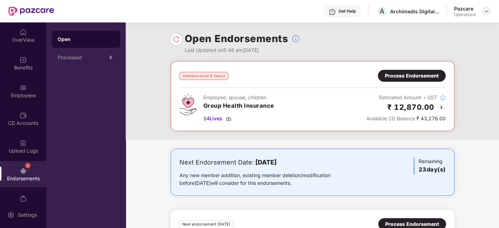
click at [483, 11] on img at bounding box center [486, 11] width 6 height 6
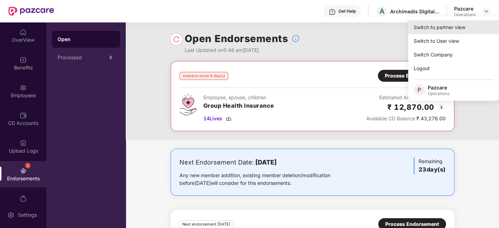
click at [442, 26] on div "Switch to partner view" at bounding box center [453, 27] width 91 height 14
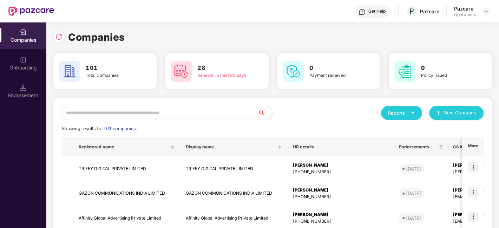
click at [196, 117] on input "text" at bounding box center [160, 113] width 196 height 14
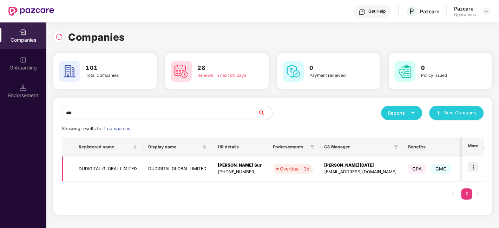
type input "***"
click at [475, 166] on img at bounding box center [473, 167] width 10 height 10
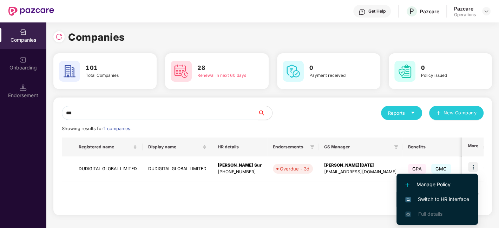
click at [438, 199] on span "Switch to HR interface" at bounding box center [437, 200] width 64 height 8
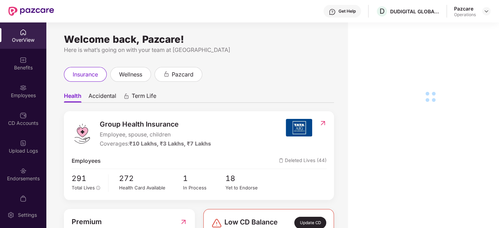
scroll to position [14, 0]
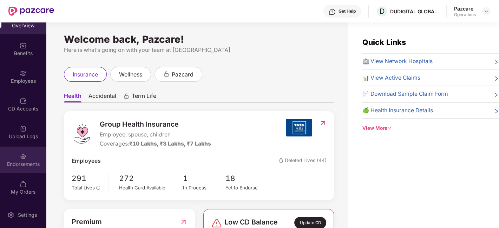
click at [12, 153] on div "Endorsements" at bounding box center [23, 160] width 46 height 26
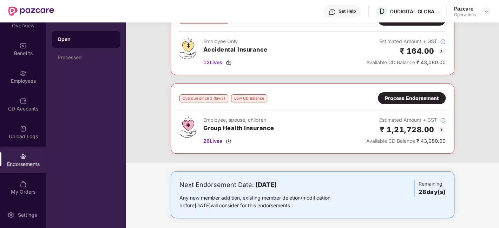
scroll to position [59, 0]
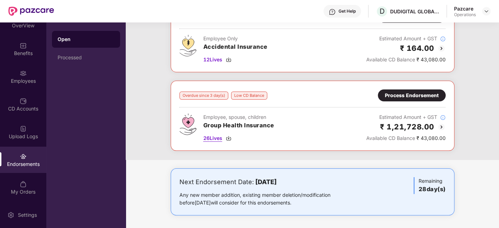
click at [211, 137] on span "26 Lives" at bounding box center [212, 138] width 19 height 8
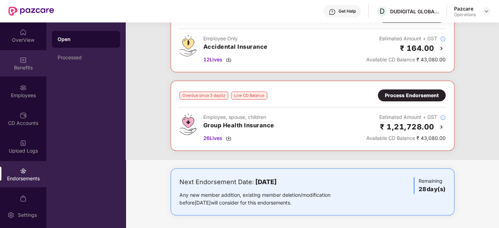
click at [18, 67] on div "Benefits" at bounding box center [23, 67] width 46 height 7
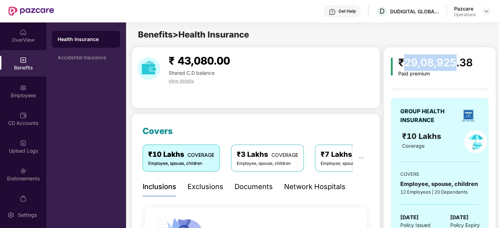
drag, startPoint x: 406, startPoint y: 62, endPoint x: 459, endPoint y: 62, distance: 52.7
click at [459, 62] on div "₹29,08,925.38" at bounding box center [435, 62] width 74 height 17
copy div "29,08,925"
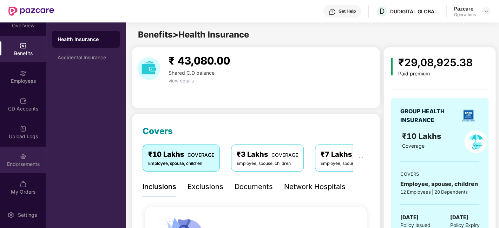
click at [13, 149] on div "Endorsements" at bounding box center [23, 160] width 46 height 26
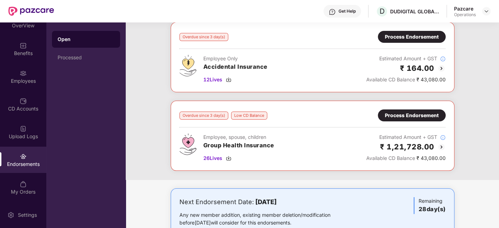
scroll to position [41, 0]
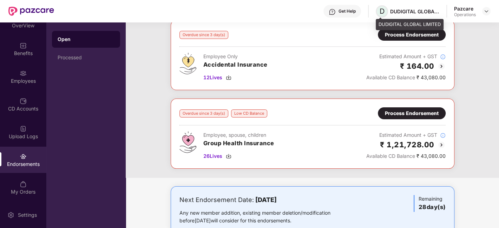
click at [384, 12] on span "D" at bounding box center [382, 11] width 12 height 12
drag, startPoint x: 378, startPoint y: 25, endPoint x: 440, endPoint y: 20, distance: 62.0
click at [440, 20] on div "DUDIGITAL GLOBAL LIMITED" at bounding box center [410, 24] width 68 height 11
copy div "DUDIGITAL GLOBAL LIMITED"
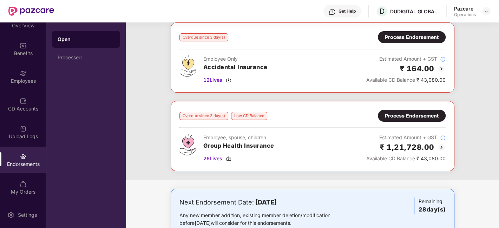
scroll to position [0, 0]
